Goal: Information Seeking & Learning: Learn about a topic

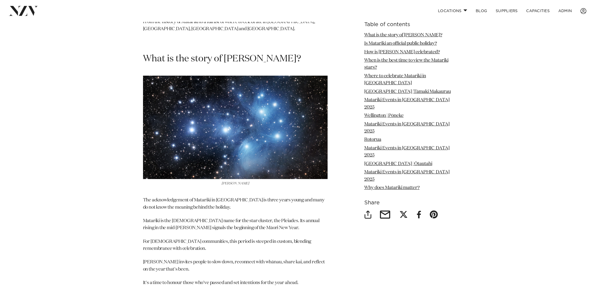
scroll to position [320, 0]
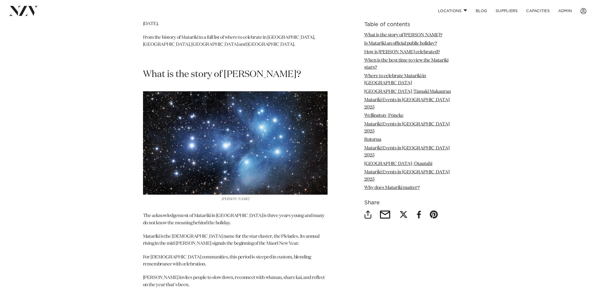
click at [236, 68] on h2 "What is the story of Matariki?" at bounding box center [235, 74] width 184 height 12
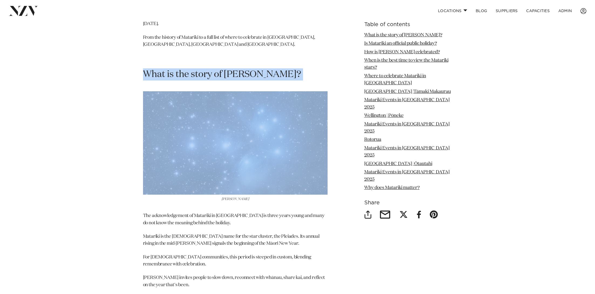
click at [236, 68] on h2 "What is the story of Matariki?" at bounding box center [235, 74] width 184 height 12
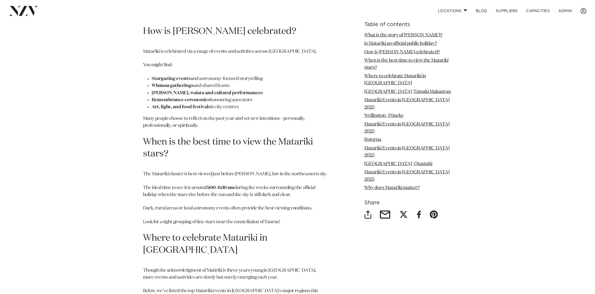
scroll to position [766, 0]
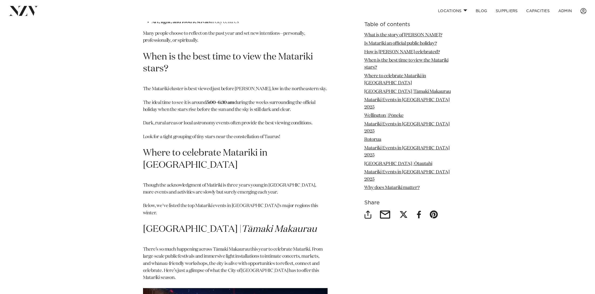
click at [215, 147] on h2 "Where to celebrate Matariki in New Zealand" at bounding box center [235, 159] width 184 height 24
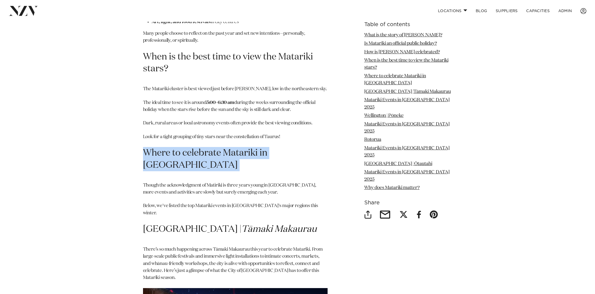
click at [215, 147] on h2 "Where to celebrate Matariki in New Zealand" at bounding box center [235, 159] width 184 height 24
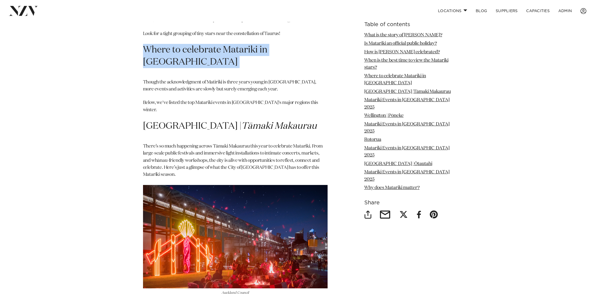
scroll to position [975, 0]
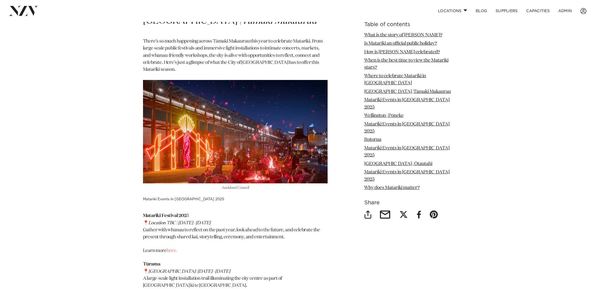
click at [174, 197] on h3 "Matariki Events in Auckland 2025" at bounding box center [235, 199] width 184 height 5
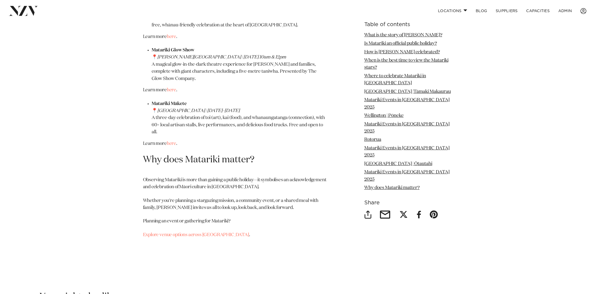
scroll to position [2549, 0]
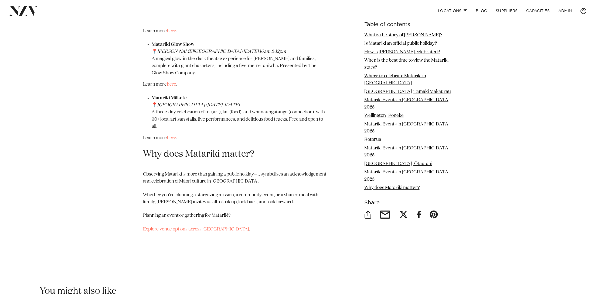
click at [229, 148] on h2 "Why does Matariki matter?" at bounding box center [235, 154] width 184 height 12
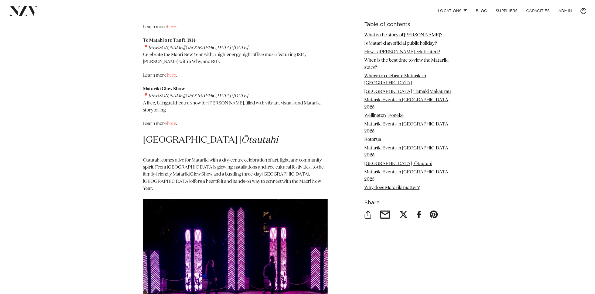
scroll to position [2222, 0]
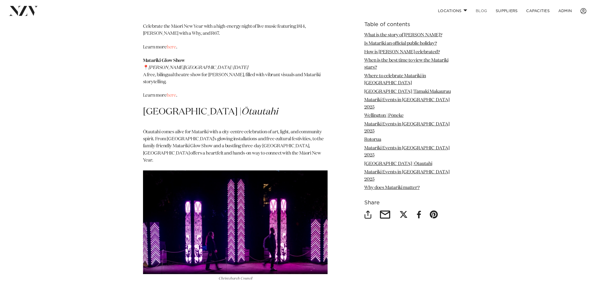
click at [480, 9] on link "BLOG" at bounding box center [481, 11] width 20 height 12
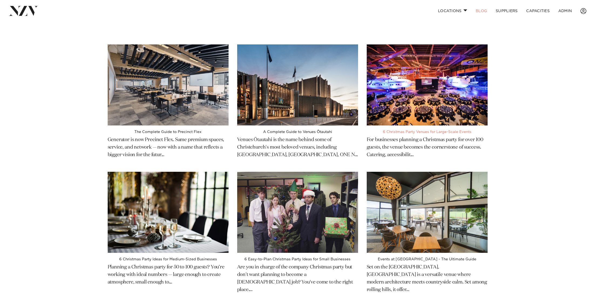
click at [433, 112] on img at bounding box center [426, 84] width 121 height 81
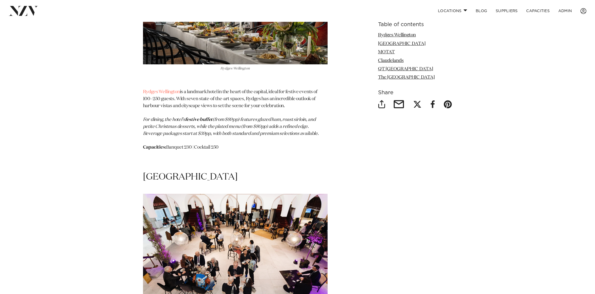
scroll to position [781, 0]
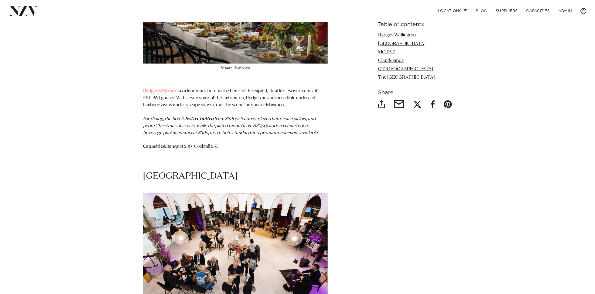
click at [479, 14] on link "BLOG" at bounding box center [481, 11] width 20 height 12
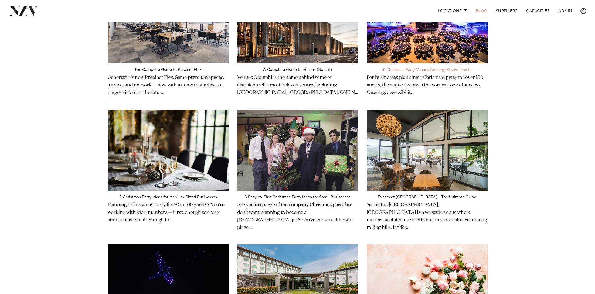
scroll to position [70, 0]
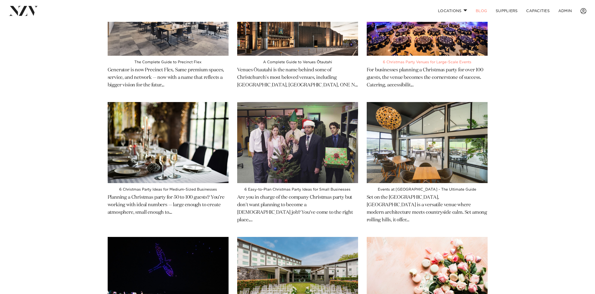
click at [415, 147] on img at bounding box center [426, 142] width 121 height 81
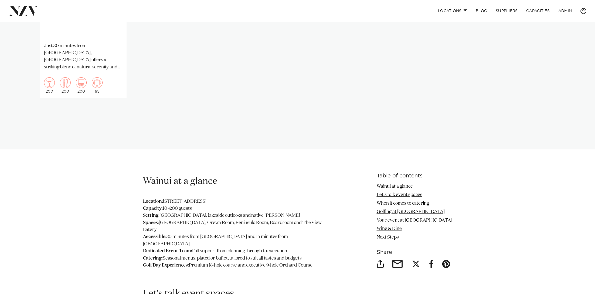
scroll to position [572, 0]
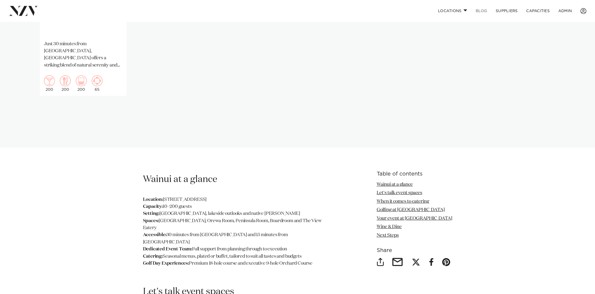
click at [480, 9] on link "BLOG" at bounding box center [481, 11] width 20 height 12
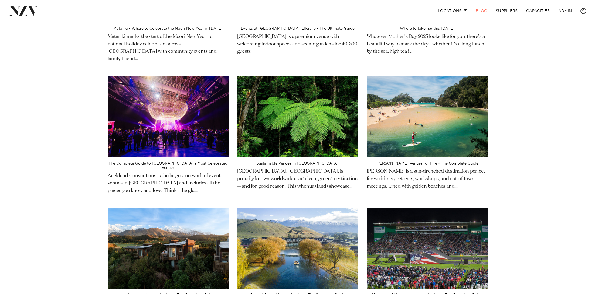
scroll to position [370, 0]
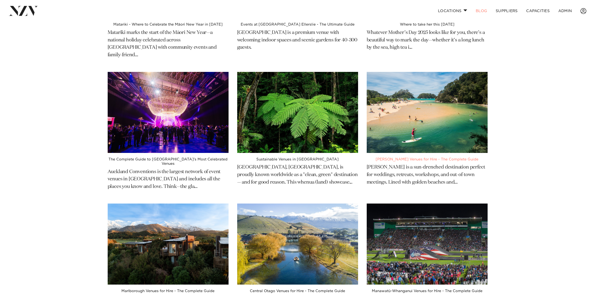
click at [401, 116] on img at bounding box center [426, 112] width 121 height 81
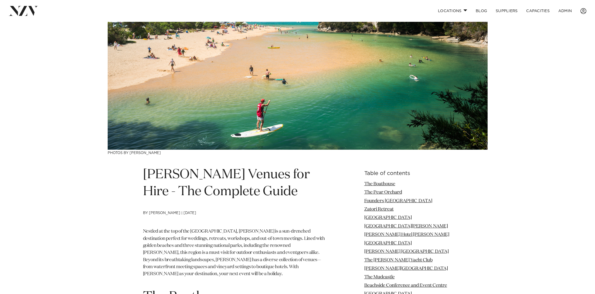
scroll to position [147, 0]
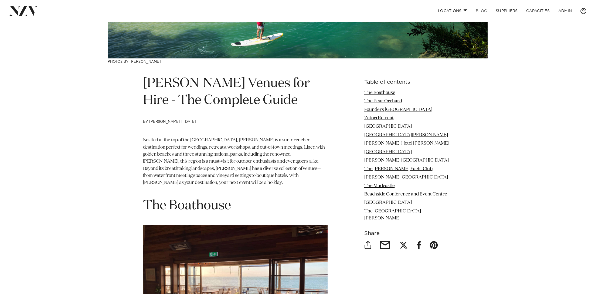
click at [479, 11] on link "BLOG" at bounding box center [481, 11] width 20 height 12
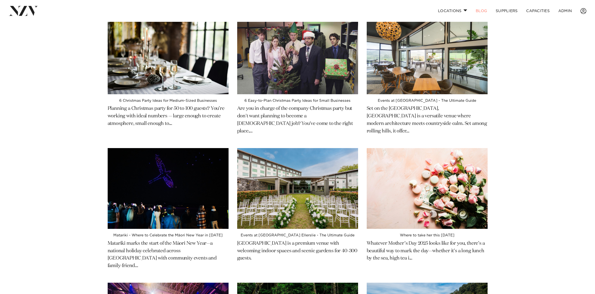
scroll to position [186, 0]
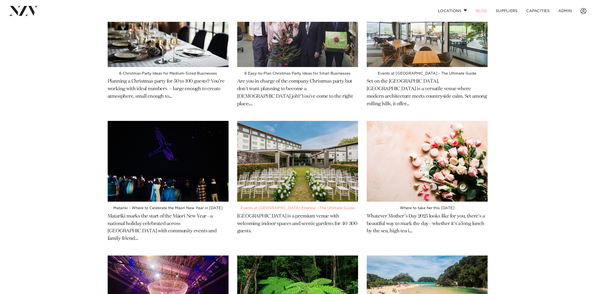
click at [283, 168] on img at bounding box center [297, 161] width 121 height 81
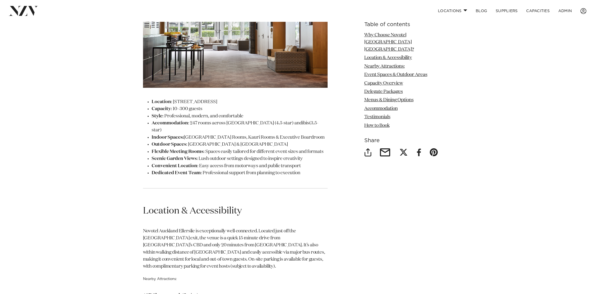
scroll to position [765, 0]
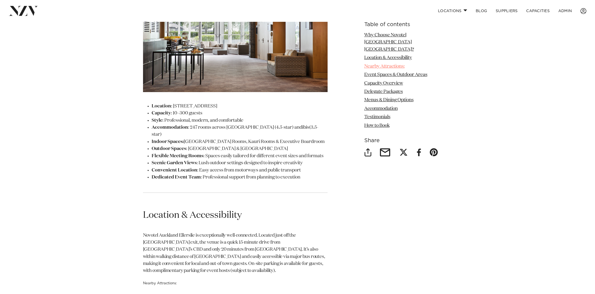
click at [390, 64] on link "Nearby Attractions:" at bounding box center [384, 66] width 40 height 5
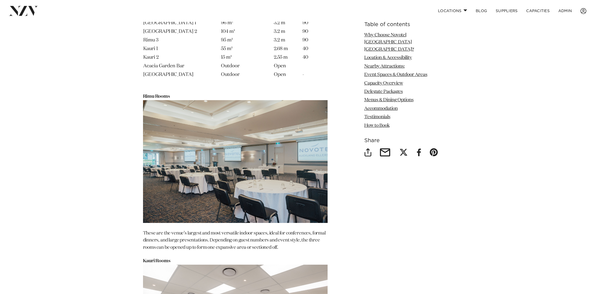
scroll to position [1253, 0]
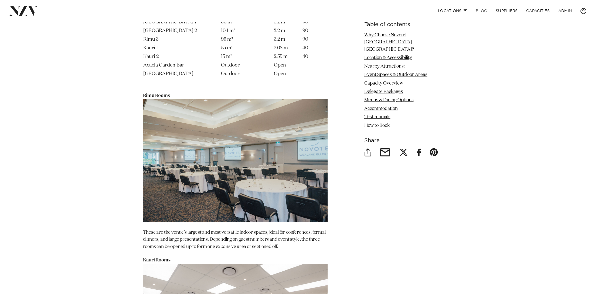
click at [479, 10] on link "BLOG" at bounding box center [481, 11] width 20 height 12
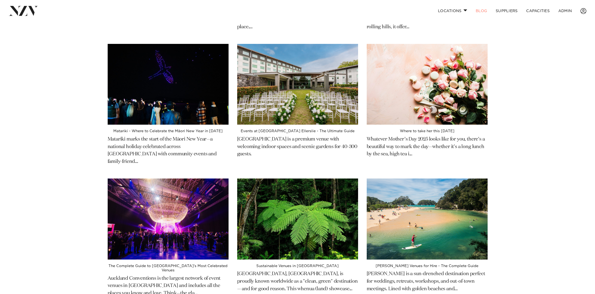
scroll to position [265, 0]
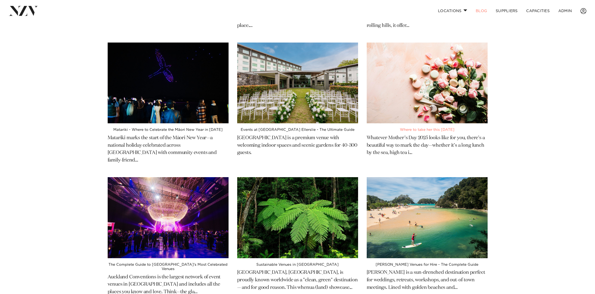
click at [448, 76] on img at bounding box center [426, 83] width 121 height 81
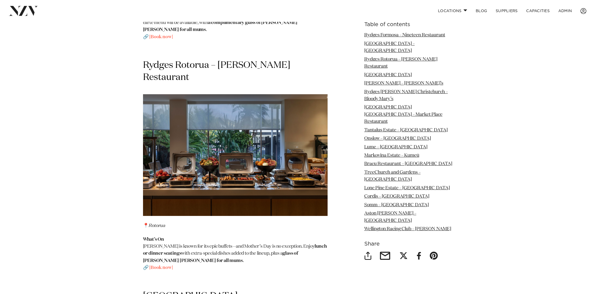
scroll to position [1159, 0]
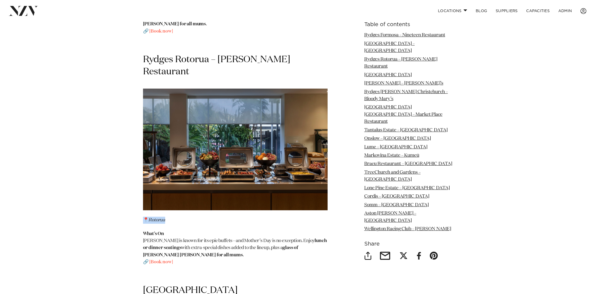
click at [157, 218] on em "Rotorua" at bounding box center [156, 220] width 17 height 5
click at [482, 11] on link "BLOG" at bounding box center [481, 11] width 20 height 12
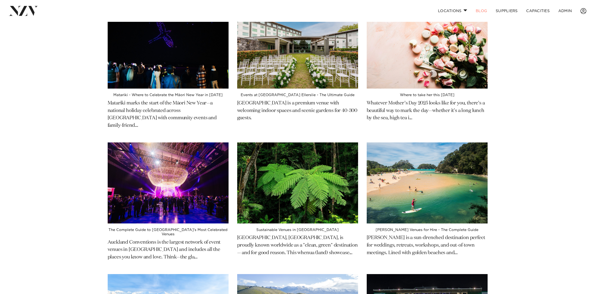
scroll to position [300, 0]
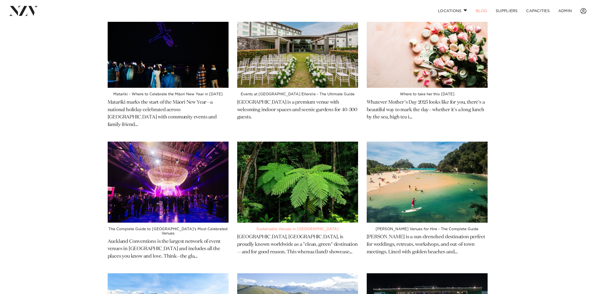
click at [311, 174] on img at bounding box center [297, 182] width 121 height 81
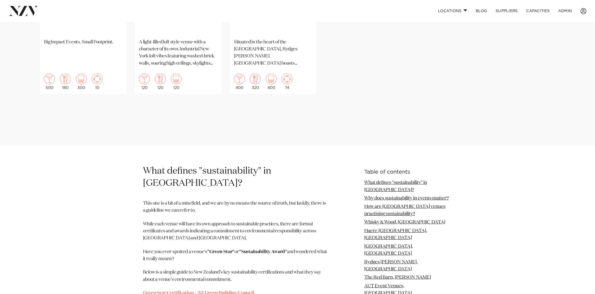
scroll to position [822, 0]
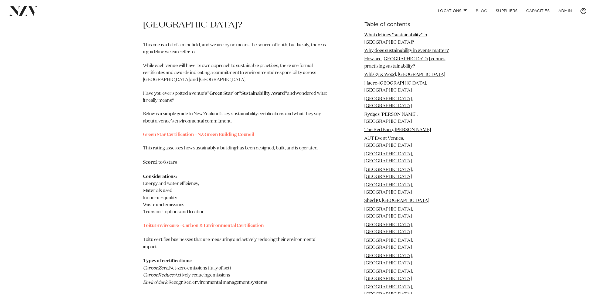
click at [479, 9] on link "BLOG" at bounding box center [481, 11] width 20 height 12
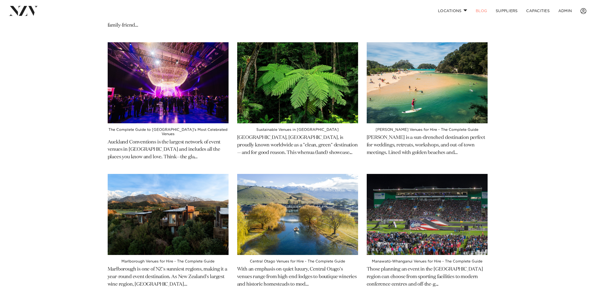
scroll to position [400, 0]
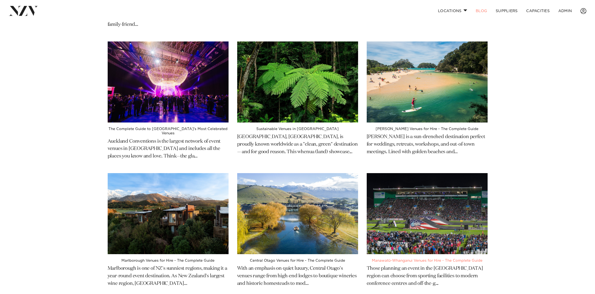
click at [417, 197] on img at bounding box center [426, 213] width 121 height 81
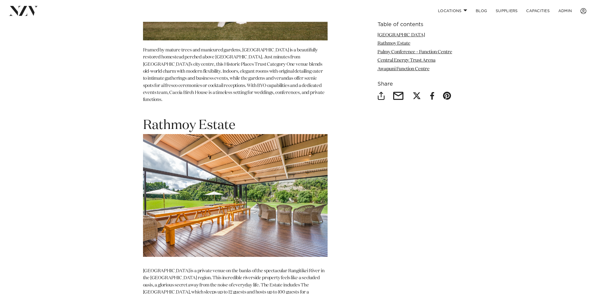
scroll to position [827, 0]
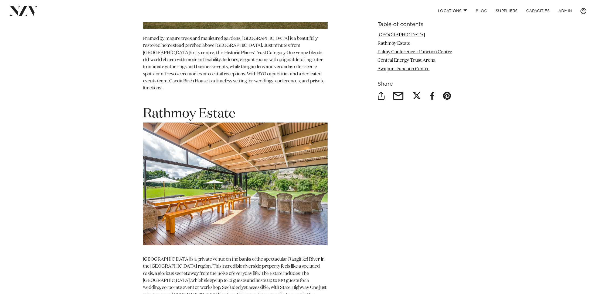
click at [480, 12] on link "BLOG" at bounding box center [481, 11] width 20 height 12
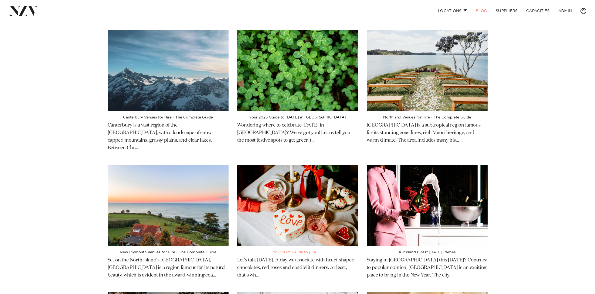
scroll to position [683, 0]
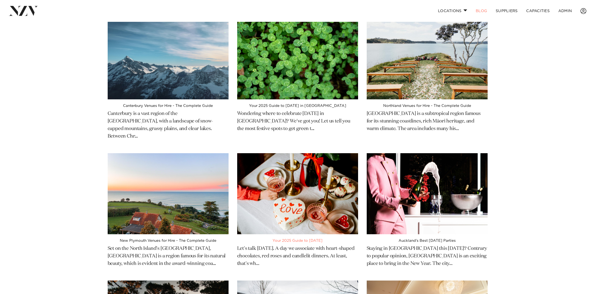
click at [303, 154] on img at bounding box center [297, 193] width 121 height 81
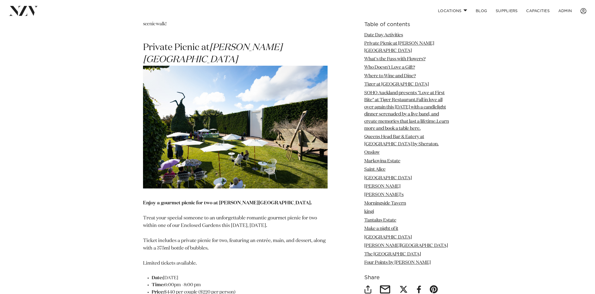
scroll to position [715, 0]
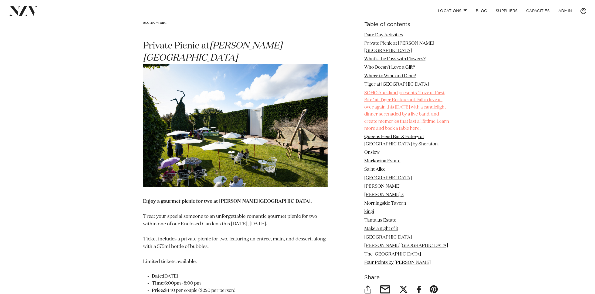
click at [402, 112] on link "SOHO Auckland presents "Love at First Bite" at Tiger Restaurant.Fall in love al…" at bounding box center [406, 111] width 85 height 40
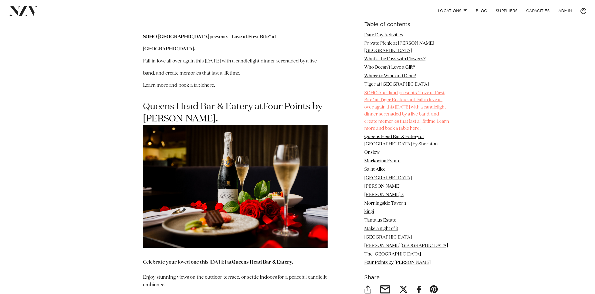
scroll to position [1801, 0]
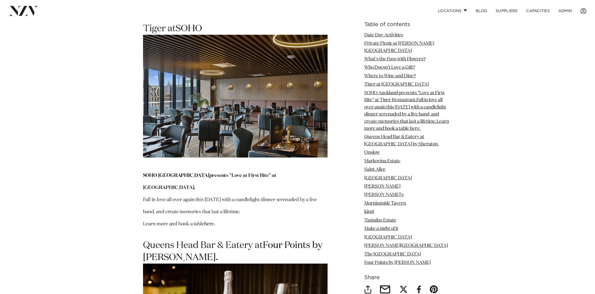
click at [242, 181] on span "SOHO Auckland presents "Love at First Bite" at [GEOGRAPHIC_DATA]." at bounding box center [209, 181] width 133 height 17
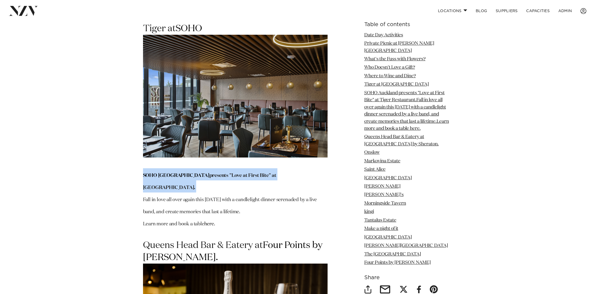
click at [242, 181] on span "SOHO Auckland presents "Love at First Bite" at [GEOGRAPHIC_DATA]." at bounding box center [209, 181] width 133 height 17
copy span "SOHO Auckland presents "Love at First Bite" at [GEOGRAPHIC_DATA]."
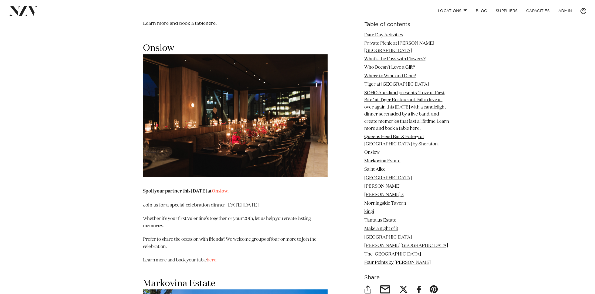
scroll to position [2256, 0]
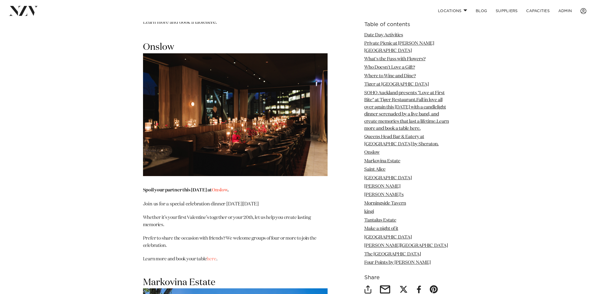
click at [204, 188] on strong "Spoil your partner this [DATE] at [GEOGRAPHIC_DATA] ." at bounding box center [185, 190] width 85 height 5
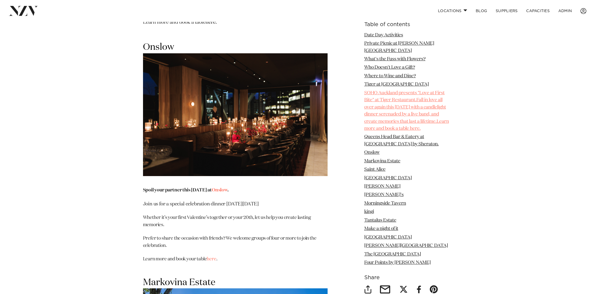
click at [415, 116] on link "SOHO Auckland presents "Love at First Bite" at Tiger Restaurant.Fall in love al…" at bounding box center [406, 111] width 85 height 40
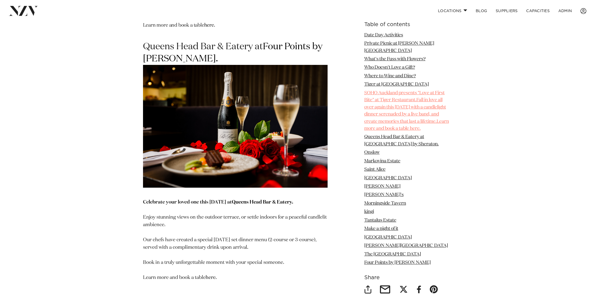
scroll to position [1992, 0]
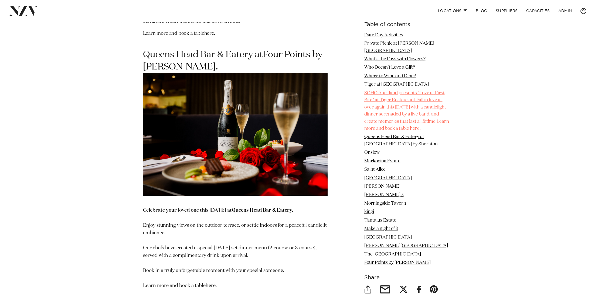
click at [407, 91] on link "SOHO Auckland presents "Love at First Bite" at Tiger Restaurant.Fall in love al…" at bounding box center [406, 111] width 85 height 40
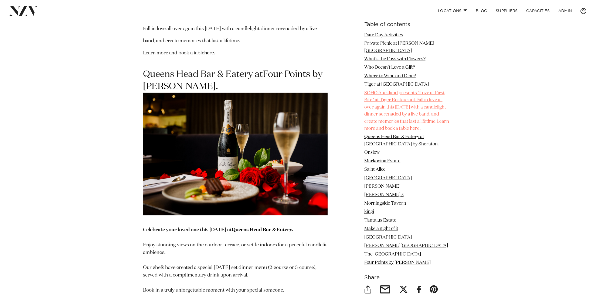
scroll to position [1953, 0]
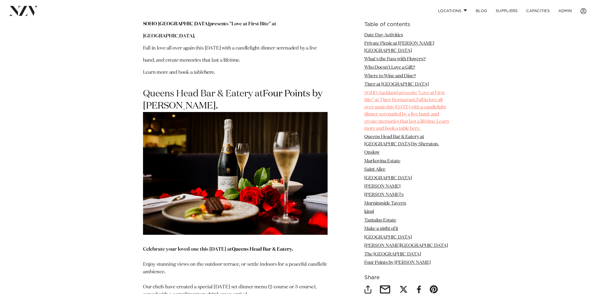
copy link "SOHO Auckland presents "Love at First Bite" at Tiger Restaurant.Fall in love al…"
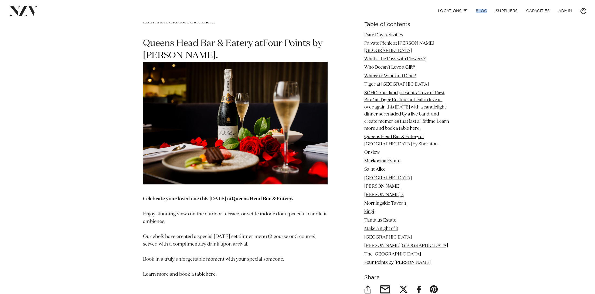
scroll to position [2008, 0]
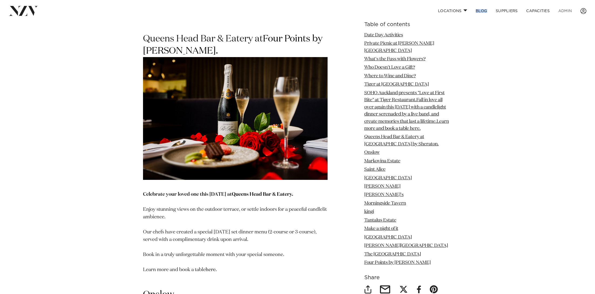
click at [558, 11] on link "ADMIN" at bounding box center [565, 11] width 22 height 12
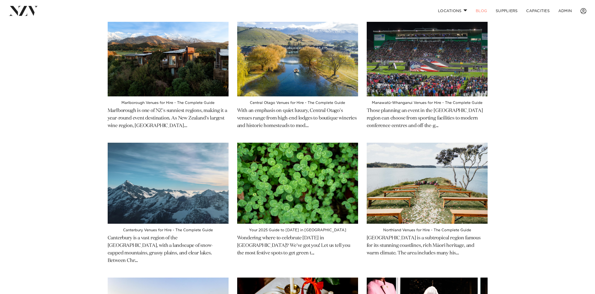
scroll to position [562, 0]
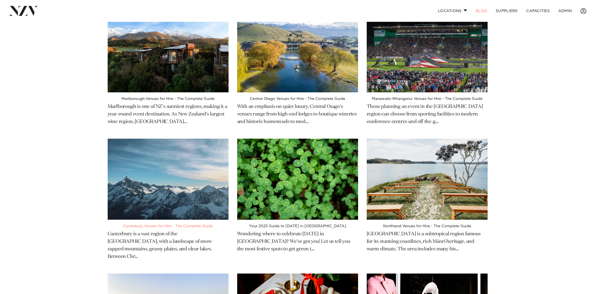
click at [159, 146] on img at bounding box center [168, 179] width 121 height 81
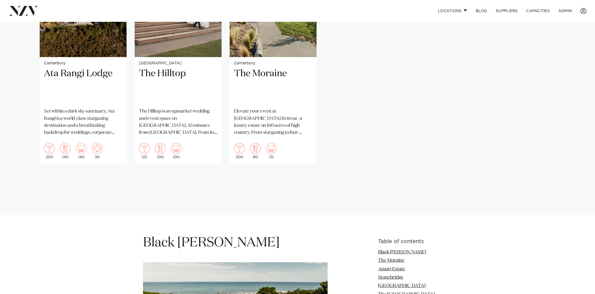
scroll to position [722, 0]
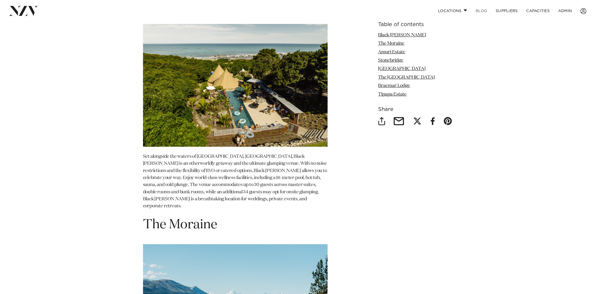
click at [479, 13] on link "BLOG" at bounding box center [481, 11] width 20 height 12
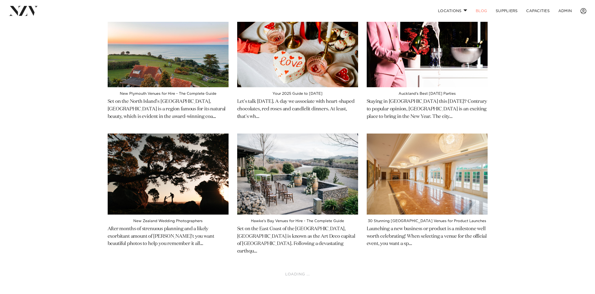
scroll to position [847, 0]
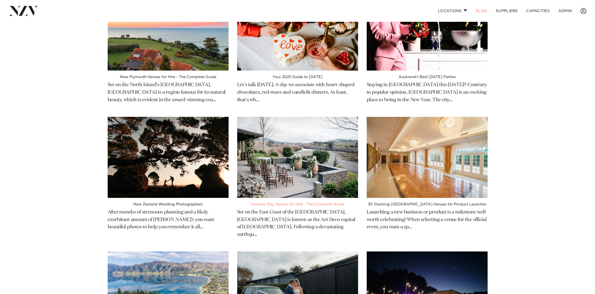
click at [353, 117] on img at bounding box center [297, 157] width 121 height 81
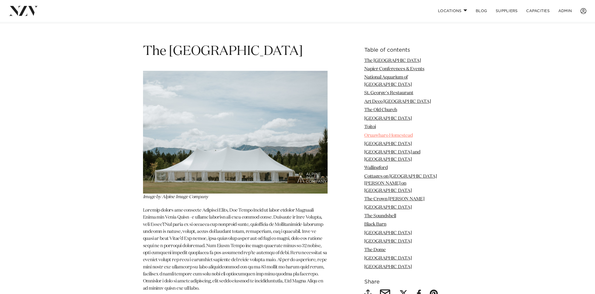
scroll to position [654, 0]
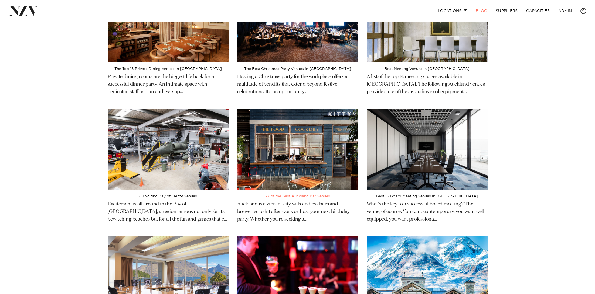
scroll to position [739, 0]
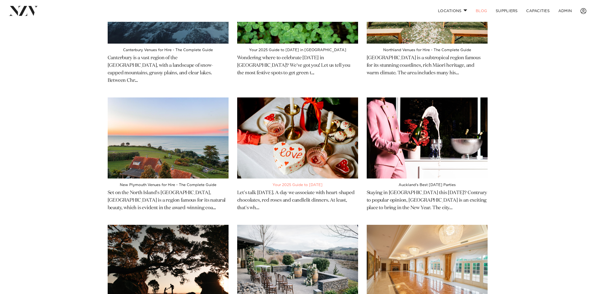
click at [299, 135] on img at bounding box center [297, 138] width 121 height 81
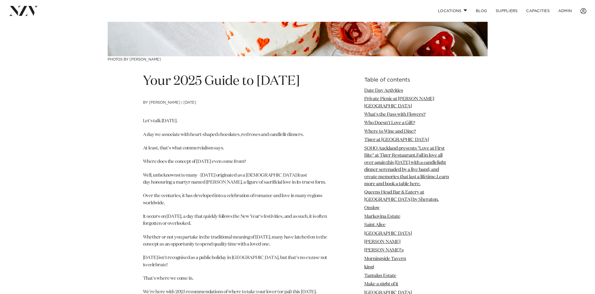
scroll to position [170, 0]
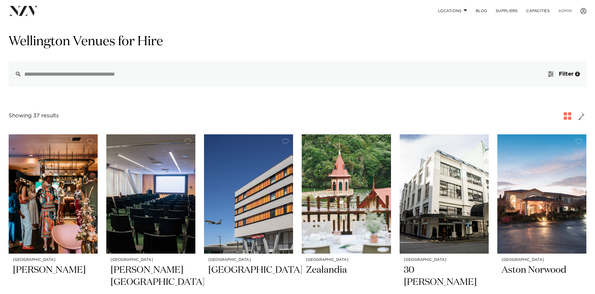
click at [565, 7] on link "ADMIN" at bounding box center [565, 11] width 22 height 12
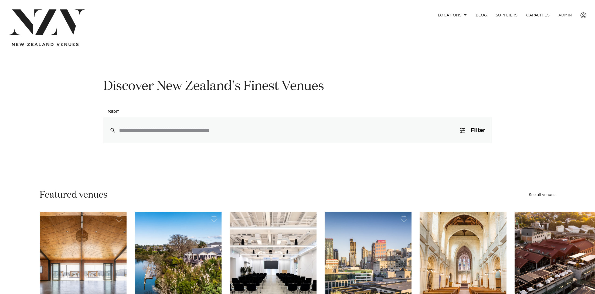
click at [562, 16] on link "ADMIN" at bounding box center [565, 15] width 22 height 12
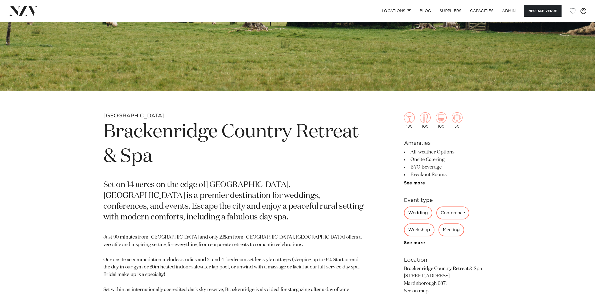
scroll to position [122, 0]
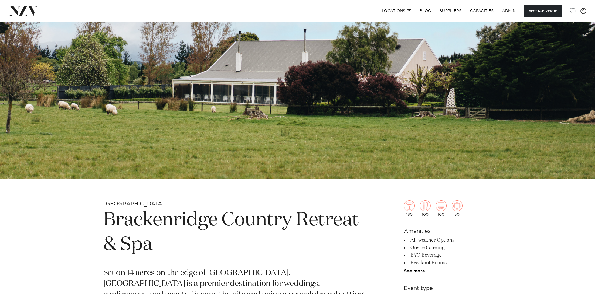
click at [224, 60] on img at bounding box center [297, 39] width 595 height 279
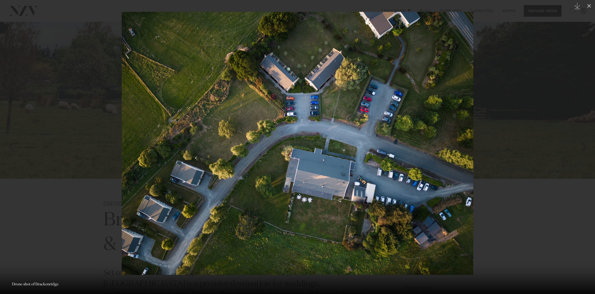
click at [78, 148] on div at bounding box center [297, 147] width 595 height 294
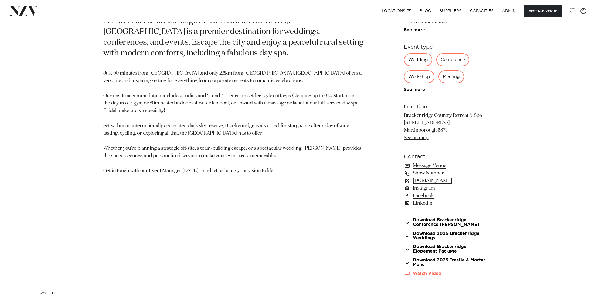
scroll to position [376, 0]
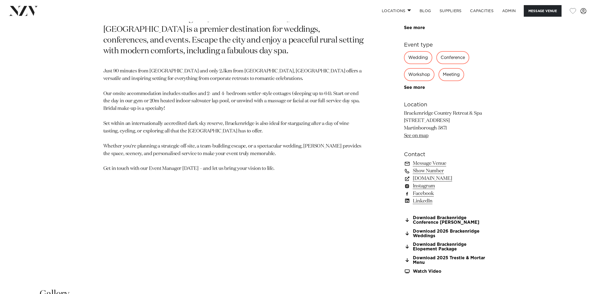
click at [427, 193] on link "Facebook" at bounding box center [448, 194] width 88 height 8
